Goal: Contribute content

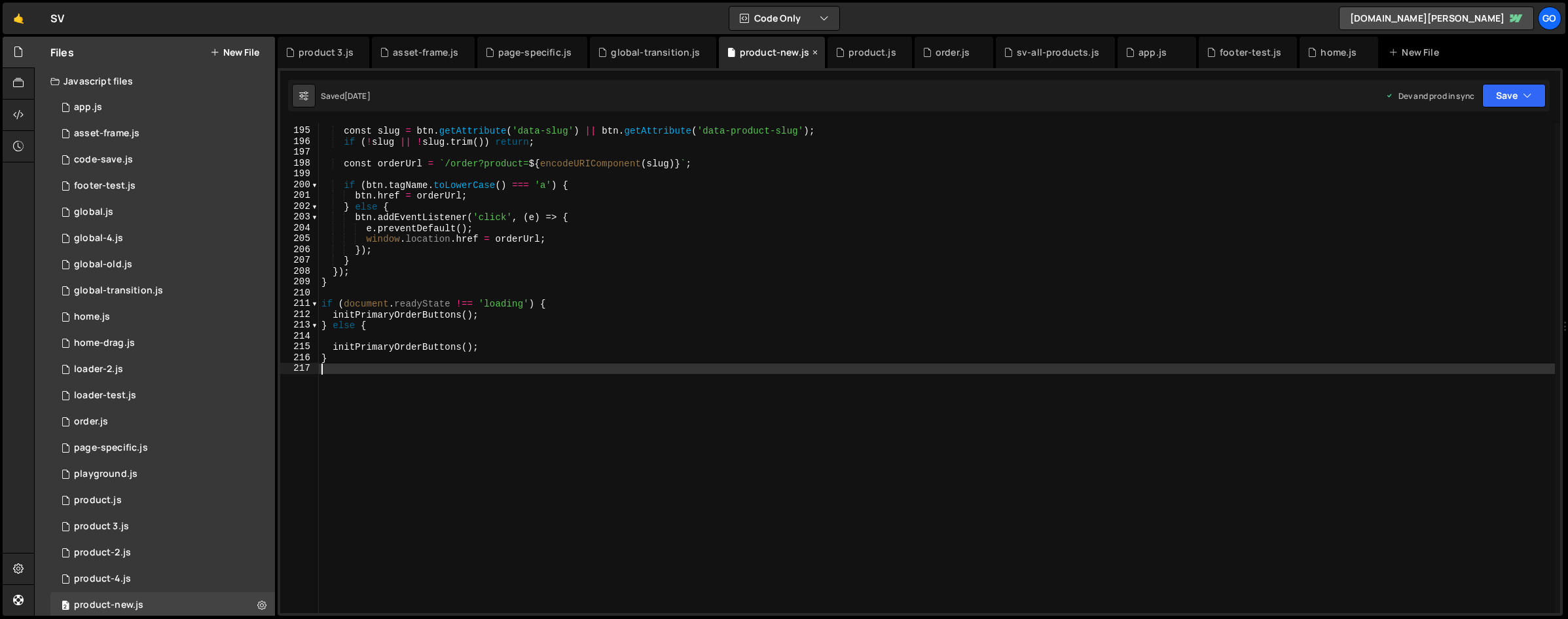
scroll to position [2094, 0]
click at [632, 57] on div "global-transition.js" at bounding box center [655, 52] width 89 height 13
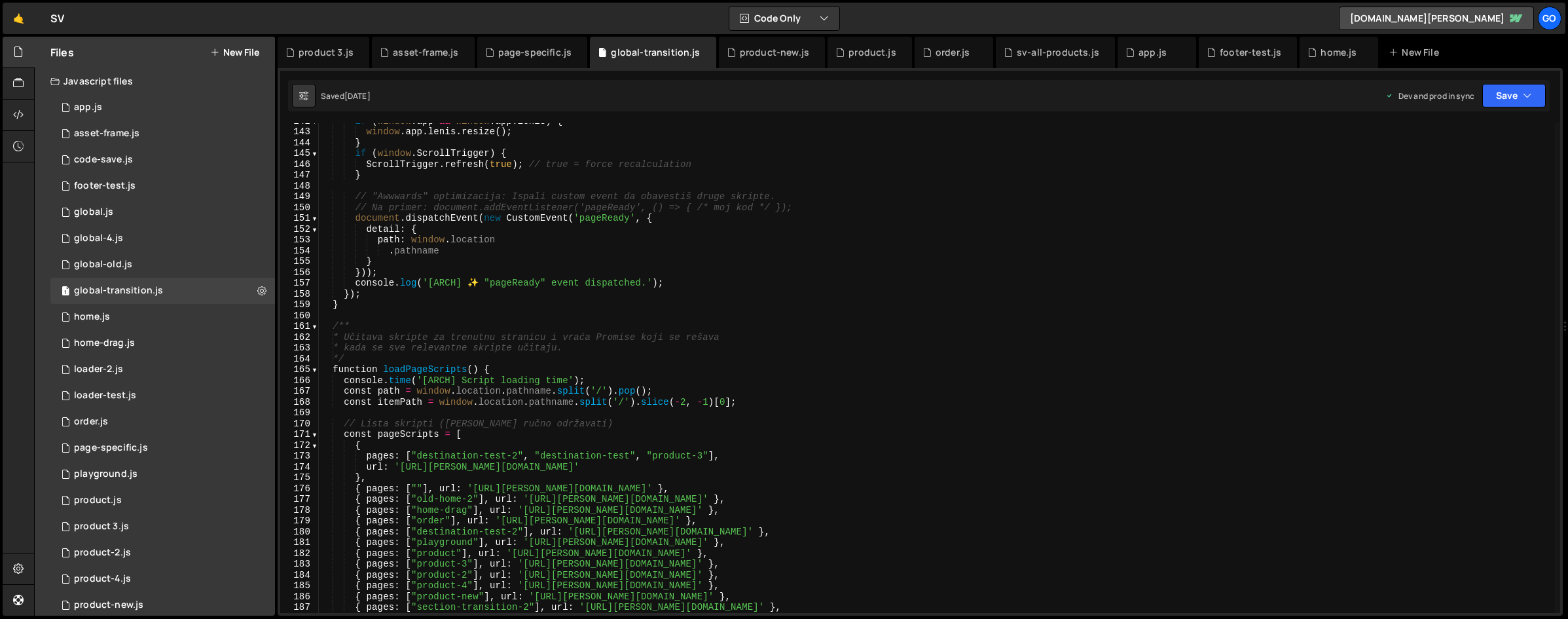
scroll to position [1654, 0]
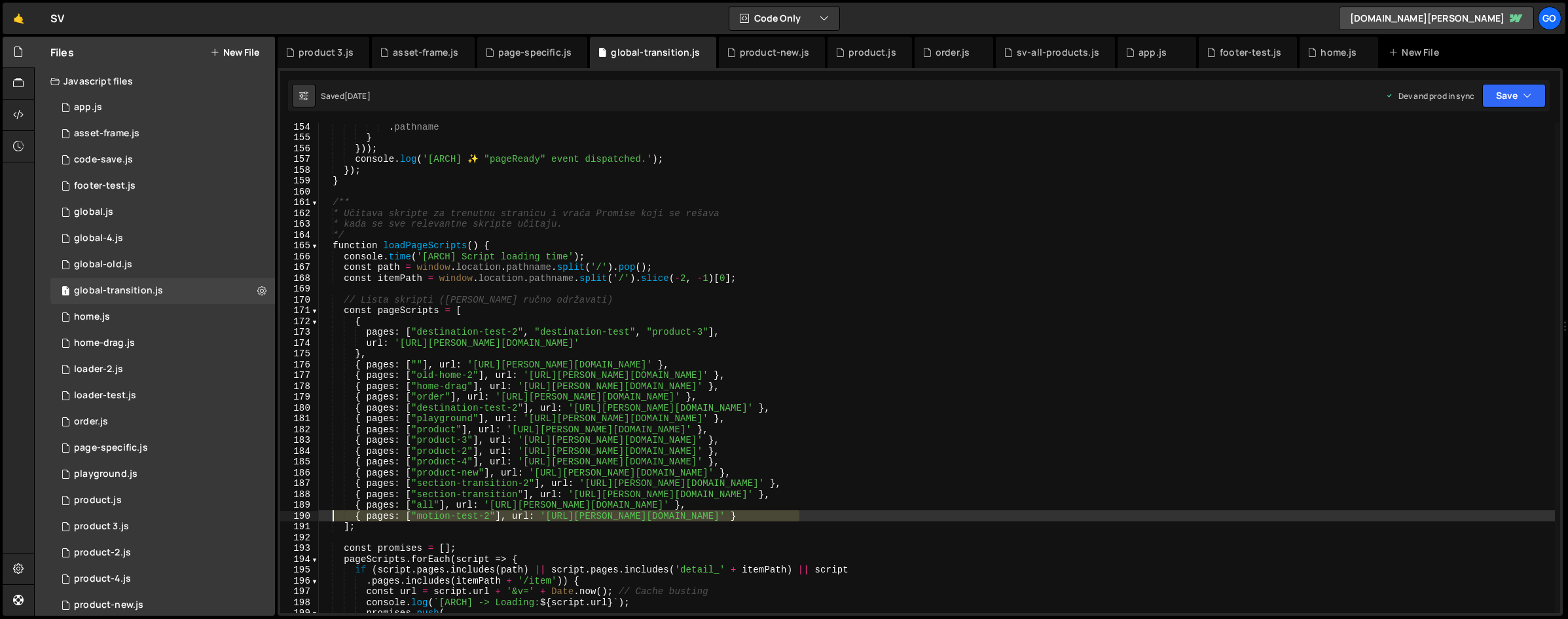
drag, startPoint x: 809, startPoint y: 514, endPoint x: 342, endPoint y: 517, distance: 467.0
click at [335, 515] on div ". pathname } })) ; console . log ( '[ARCH] ✨ "pageReady" event dispatched.' ) ;…" at bounding box center [937, 377] width 1236 height 512
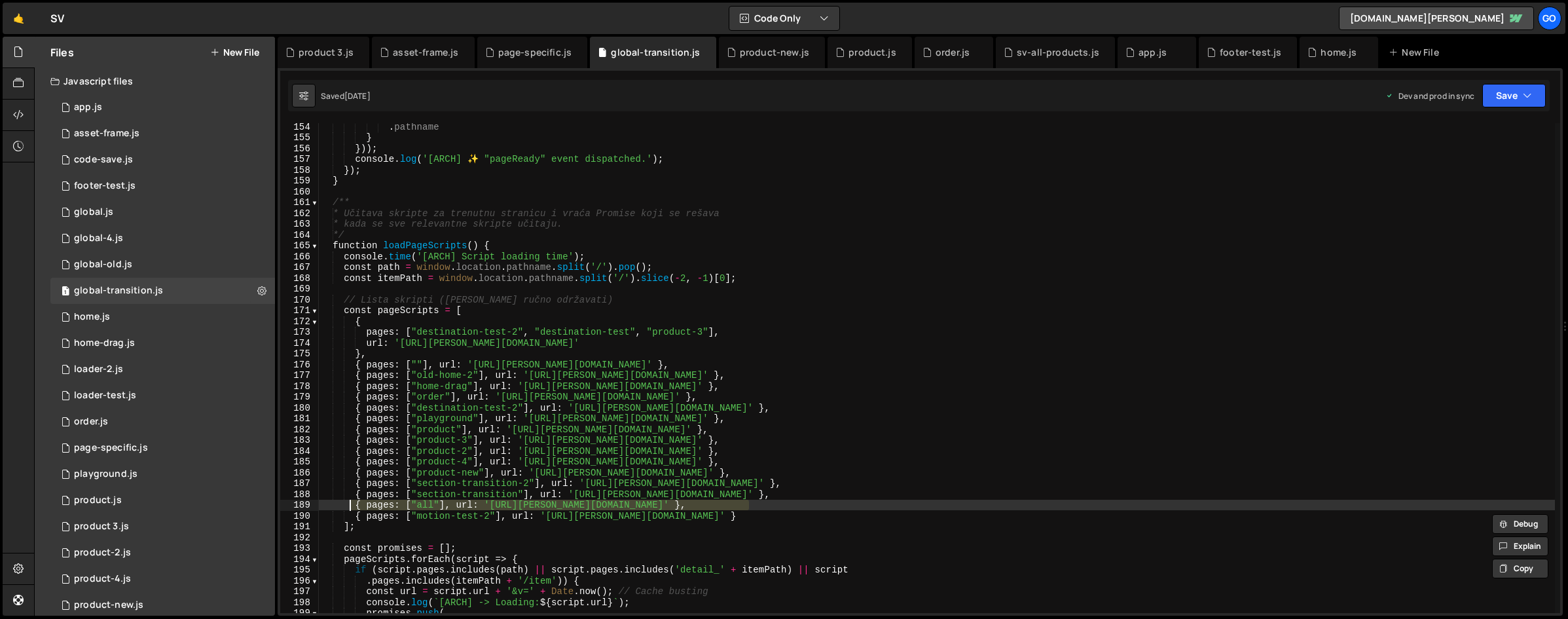
drag, startPoint x: 756, startPoint y: 503, endPoint x: 350, endPoint y: 501, distance: 406.0
click at [350, 501] on div ". pathname } })) ; console . log ( '[ARCH] ✨ "pageReady" event dispatched.' ) ;…" at bounding box center [937, 377] width 1236 height 512
type textarea "{ pages: ["all"], url: '[URL][PERSON_NAME][DOMAIN_NAME]' },"
click at [784, 504] on div ". pathname } })) ; console . log ( '[ARCH] ✨ "pageReady" event dispatched.' ) ;…" at bounding box center [937, 367] width 1236 height 490
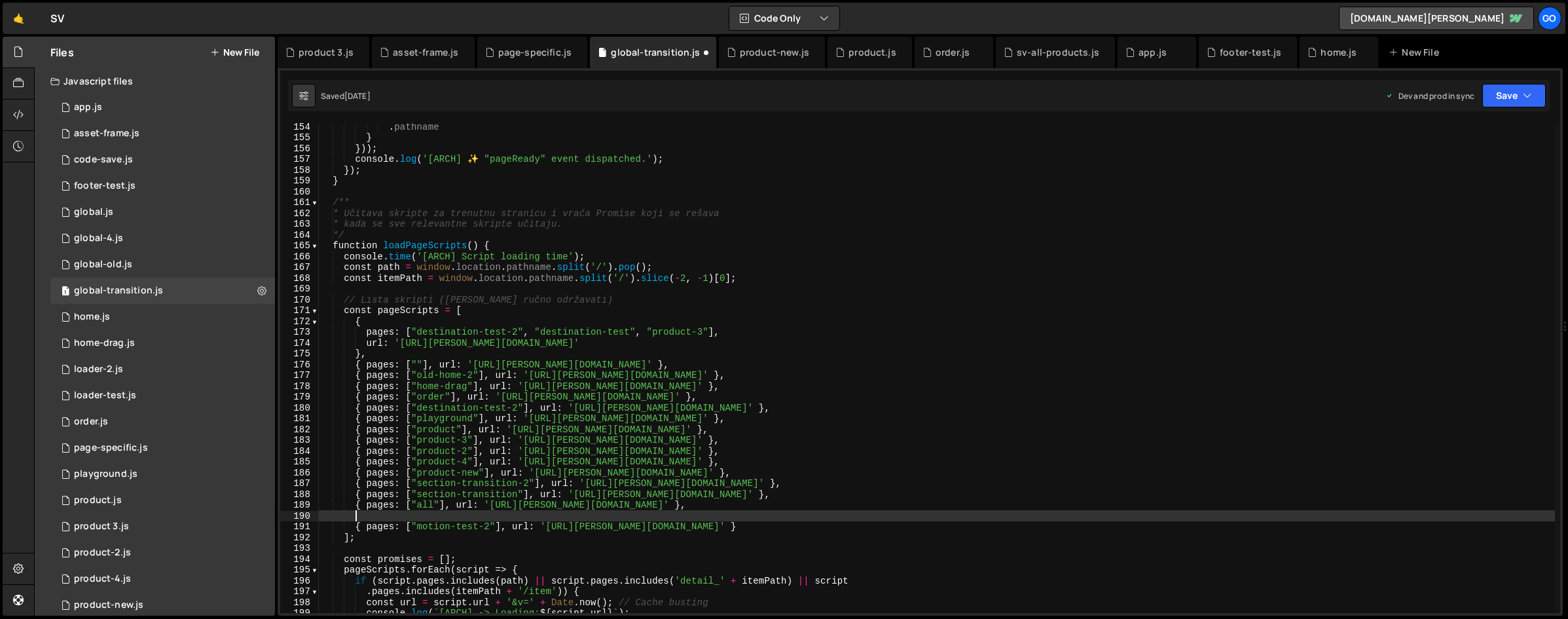
scroll to position [0, 1]
paste textarea "{ pages: ["all"], url: '[URL][PERSON_NAME][DOMAIN_NAME]' },"
drag, startPoint x: 422, startPoint y: 518, endPoint x: 438, endPoint y: 517, distance: 16.0
click at [438, 517] on div ". pathname } })) ; console . log ( '[ARCH] ✨ "pageReady" event dispatched.' ) ;…" at bounding box center [937, 377] width 1236 height 512
paste textarea ""detail_puteri-i-namazi""
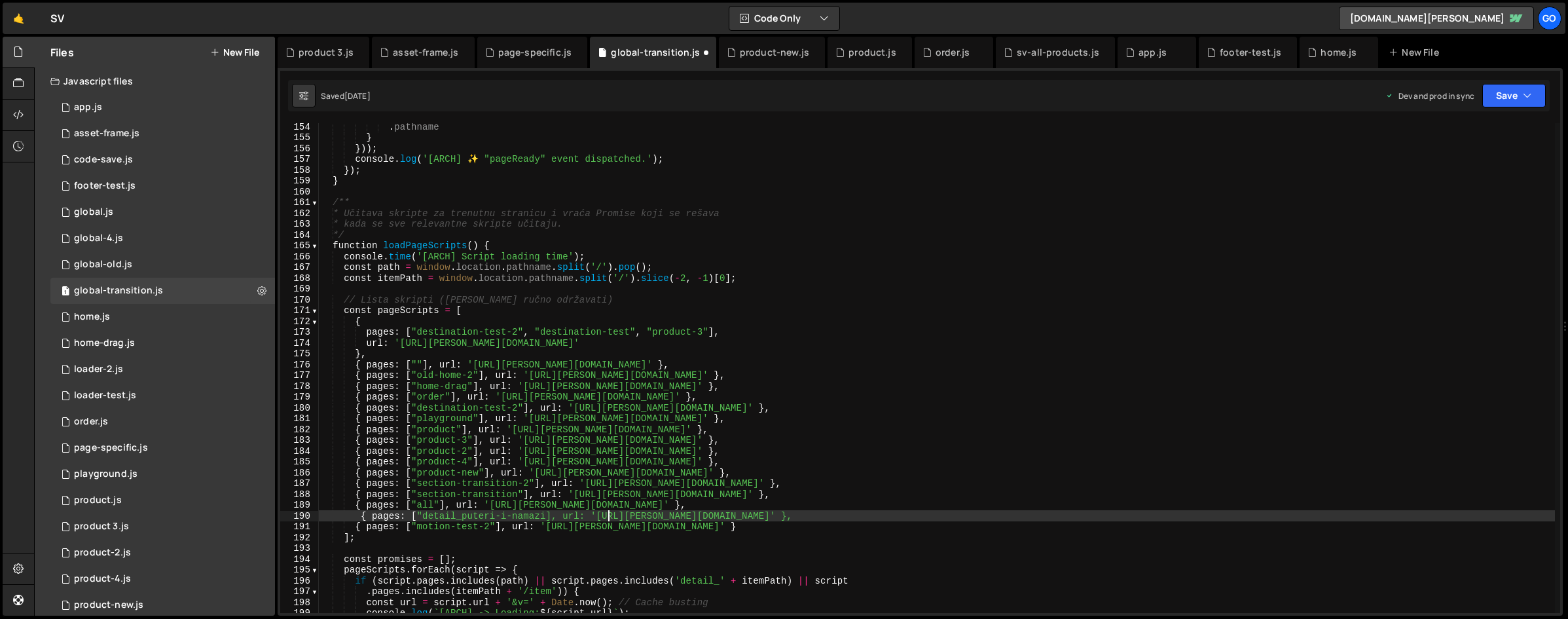
click at [610, 515] on div ". pathname } })) ; console . log ( '[ARCH] ✨ "pageReady" event dispatched.' ) ;…" at bounding box center [937, 377] width 1236 height 512
drag, startPoint x: 598, startPoint y: 517, endPoint x: 834, endPoint y: 515, distance: 236.0
click at [834, 515] on div ". pathname } })) ; console . log ( '[ARCH] ✨ "pageReady" event dispatched.' ) ;…" at bounding box center [937, 377] width 1236 height 512
paste textarea "9945.js?v=261602"
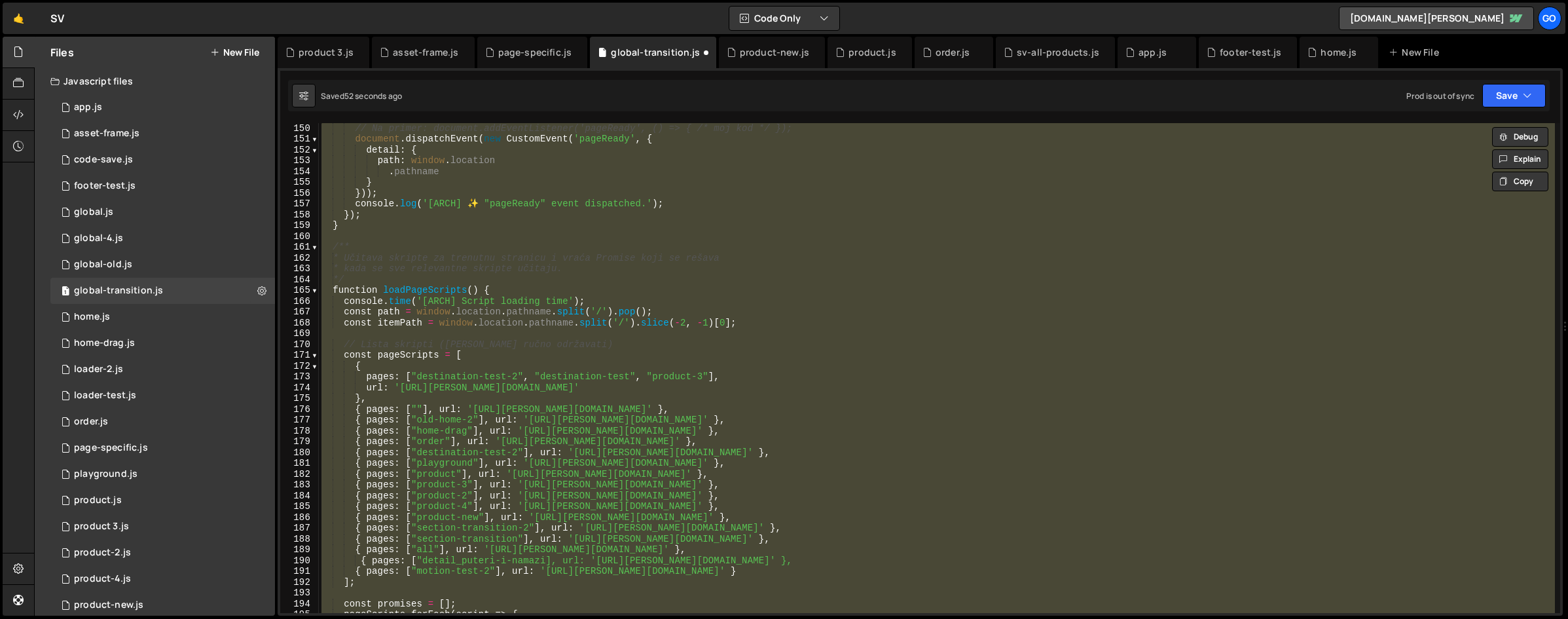
scroll to position [1708, 0]
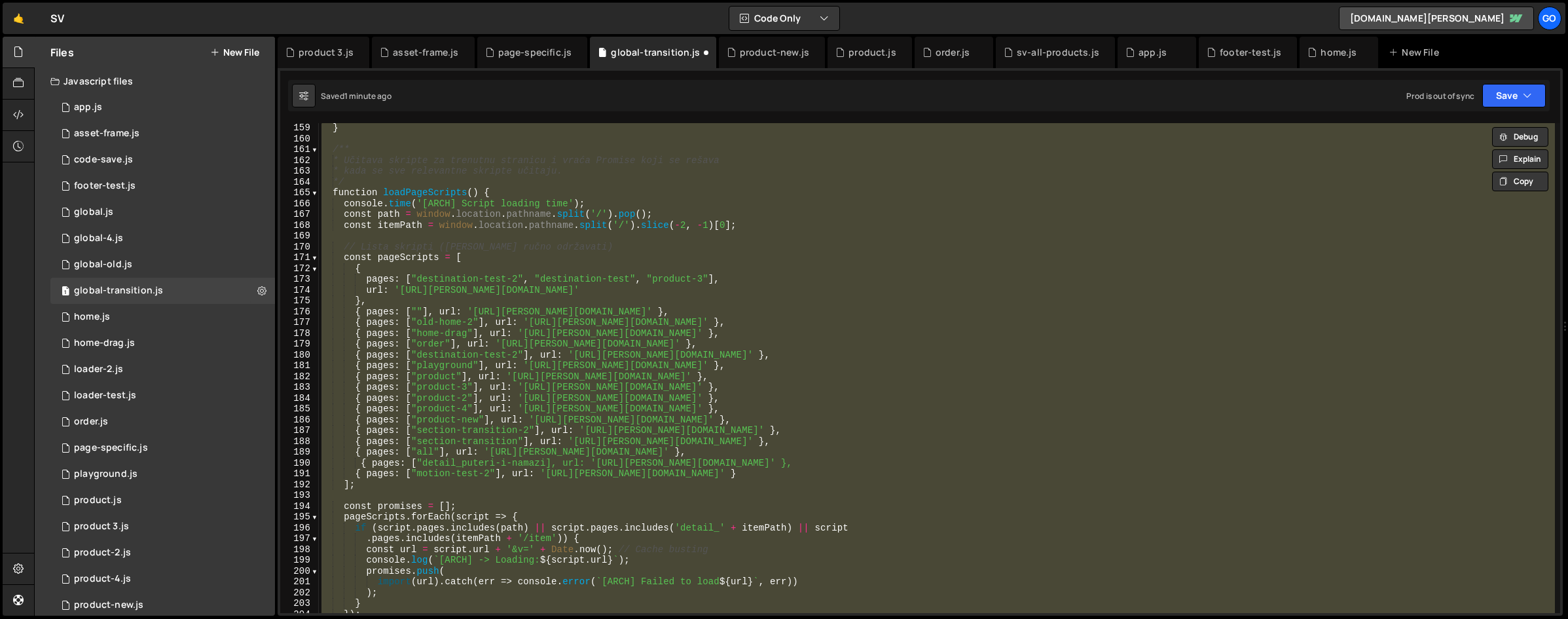
click at [659, 451] on div "} /** * Učitava skripte za trenutnu stranicu i vraća Promise koji se rešava * k…" at bounding box center [937, 367] width 1236 height 490
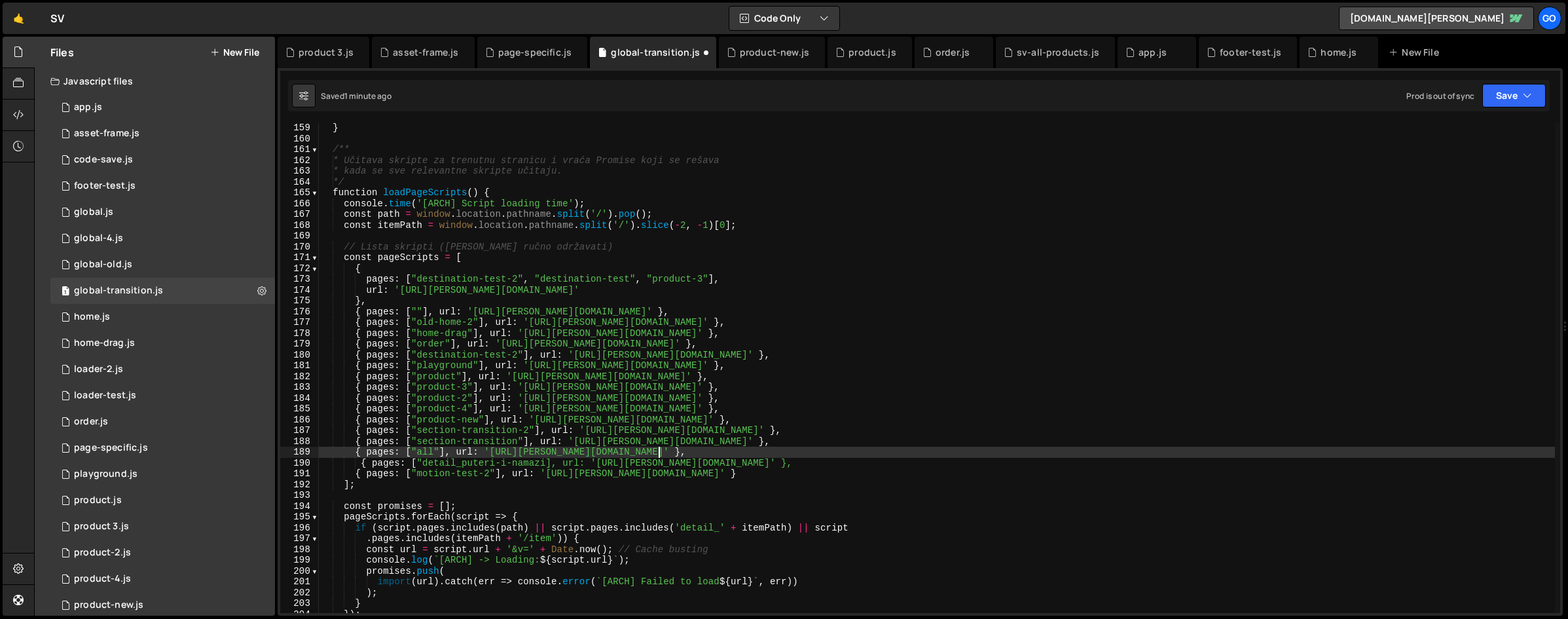
click at [546, 461] on div "} /** * Učitava skripte za trenutnu stranicu i vraća Promise koji se rešava * k…" at bounding box center [937, 378] width 1236 height 512
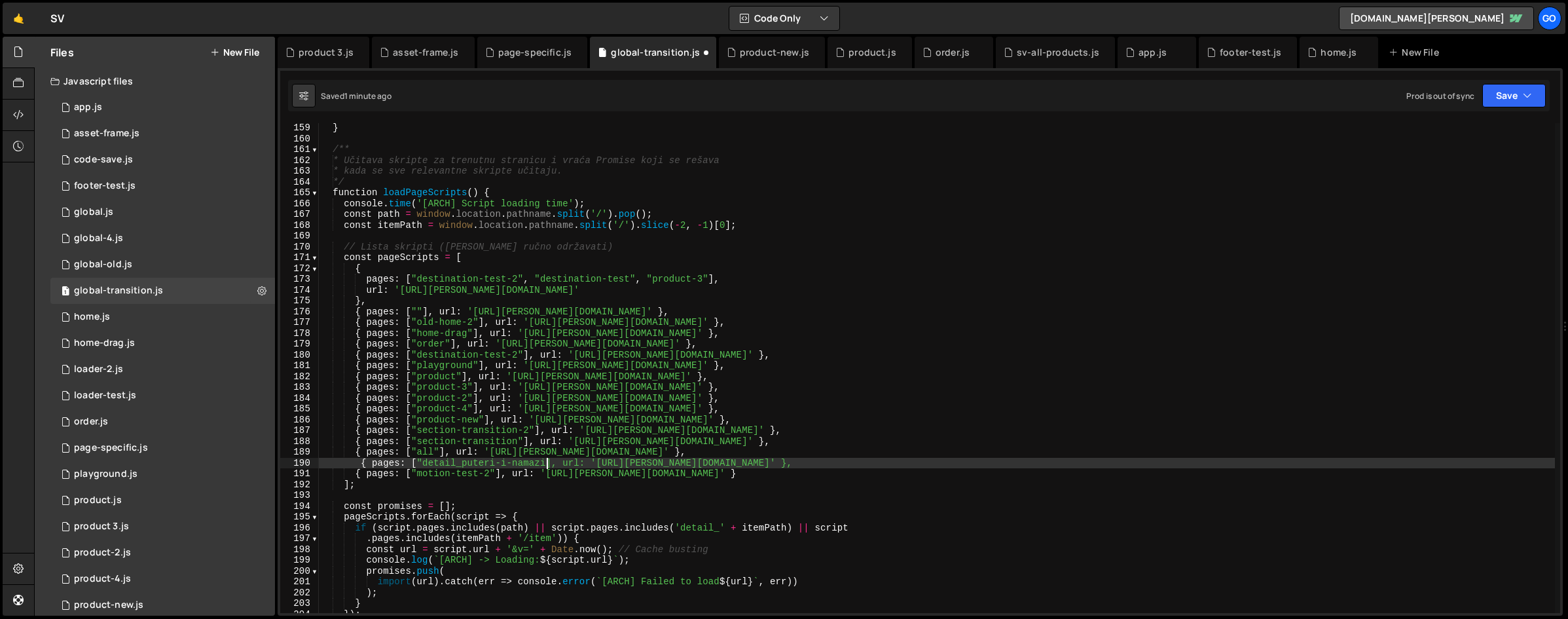
scroll to position [0, 16]
click at [607, 414] on div "} /** * Učitava skripte za trenutnu stranicu i vraća Promise koji se rešava * k…" at bounding box center [937, 378] width 1236 height 512
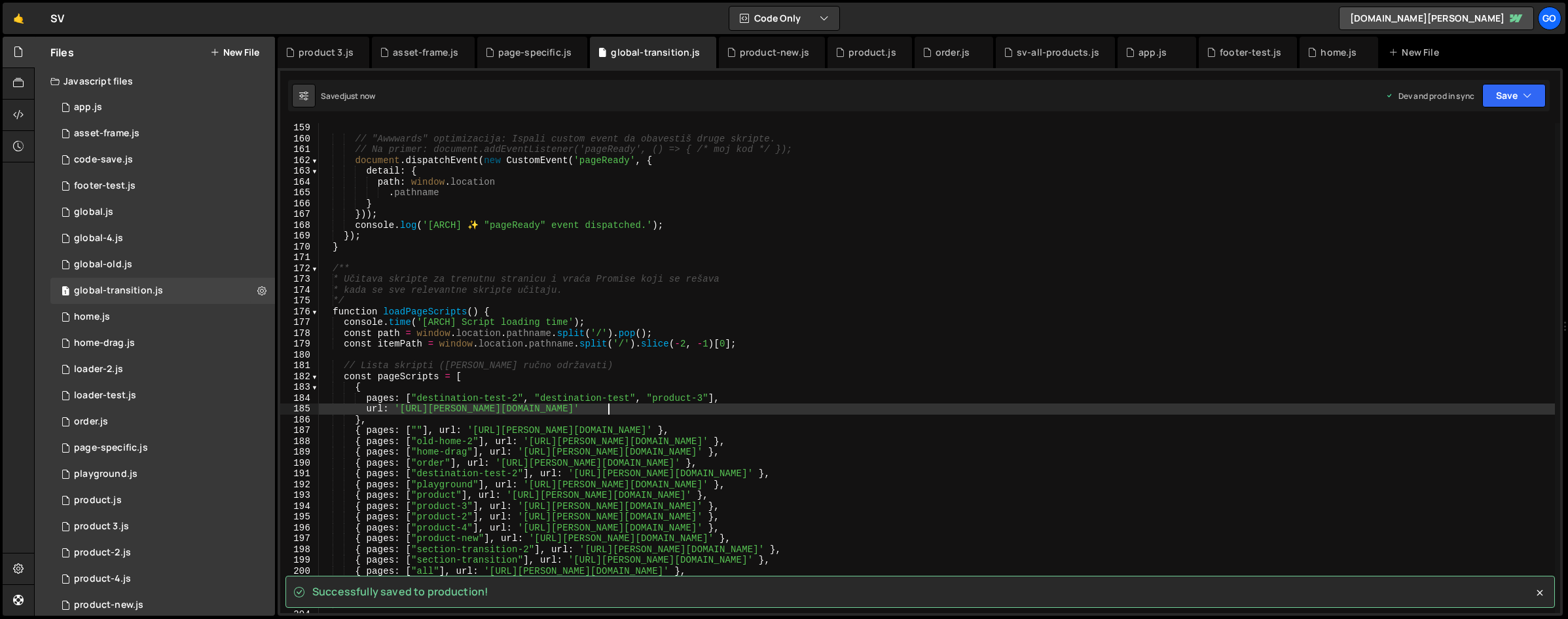
type textarea "url: '[URL][PERSON_NAME][DOMAIN_NAME]'"
